Goal: Task Accomplishment & Management: Manage account settings

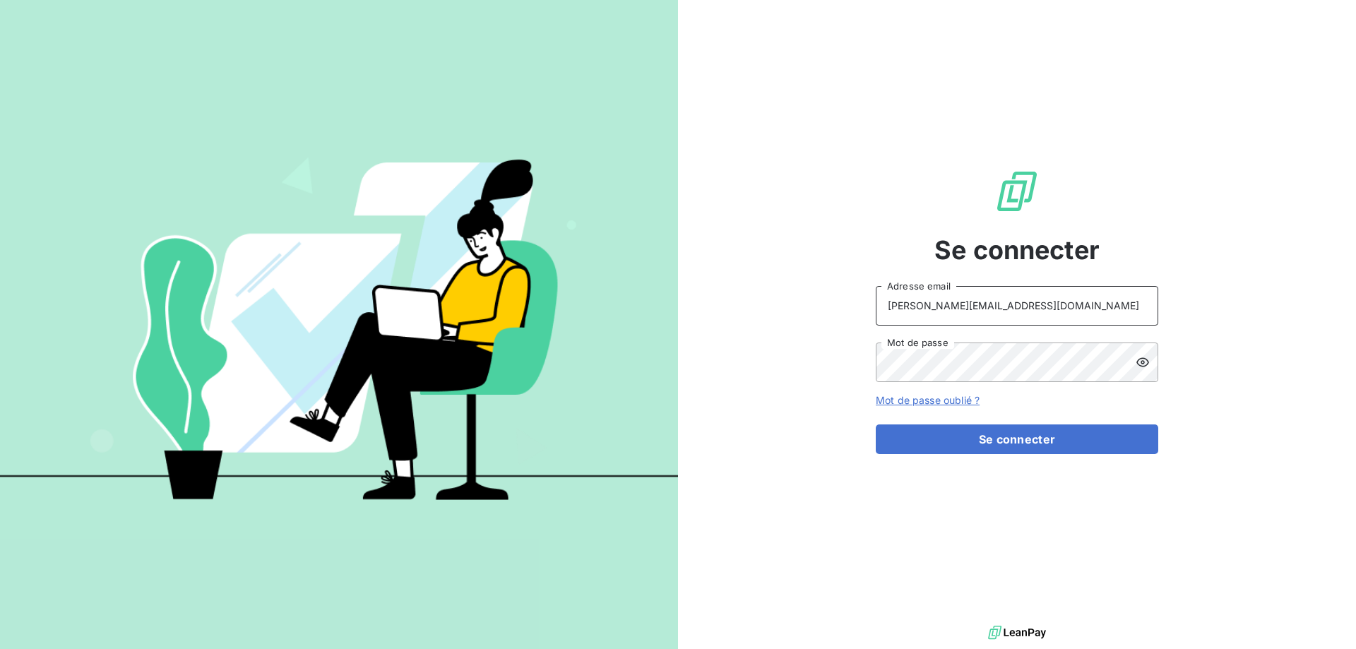
drag, startPoint x: 1004, startPoint y: 309, endPoint x: 929, endPoint y: 323, distance: 76.9
click at [929, 323] on input "[PERSON_NAME][EMAIL_ADDRESS][DOMAIN_NAME]" at bounding box center [1017, 306] width 283 height 40
type input "[PERSON_NAME][EMAIL_ADDRESS][DOMAIN_NAME]"
click at [1008, 442] on button "Se connecter" at bounding box center [1017, 439] width 283 height 30
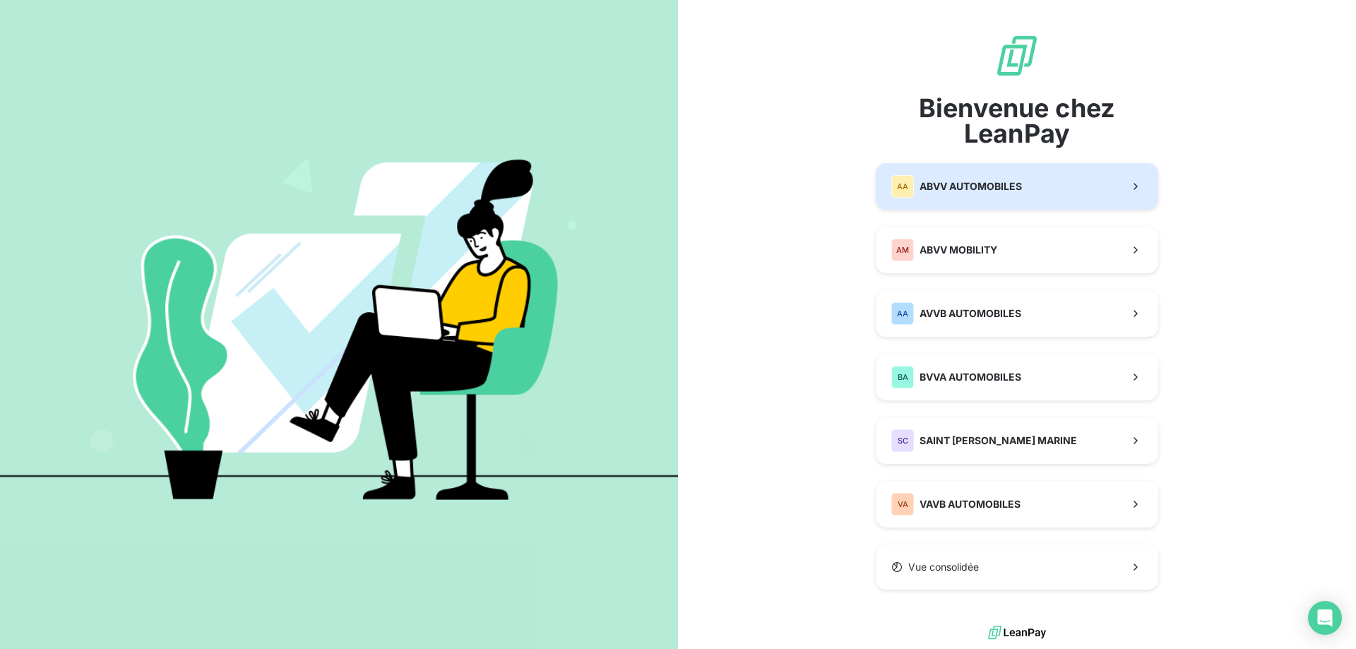
click at [1030, 201] on button "AA ABVV AUTOMOBILES" at bounding box center [1017, 186] width 283 height 47
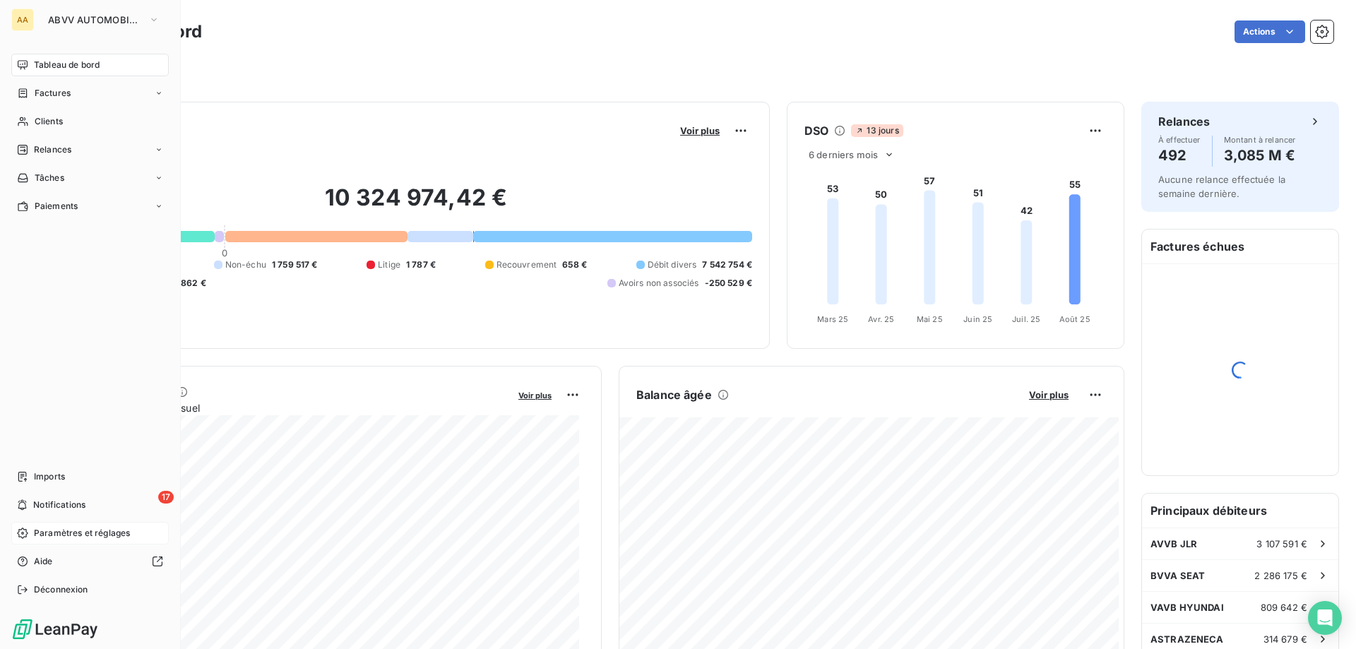
click at [95, 535] on span "Paramètres et réglages" at bounding box center [82, 533] width 96 height 13
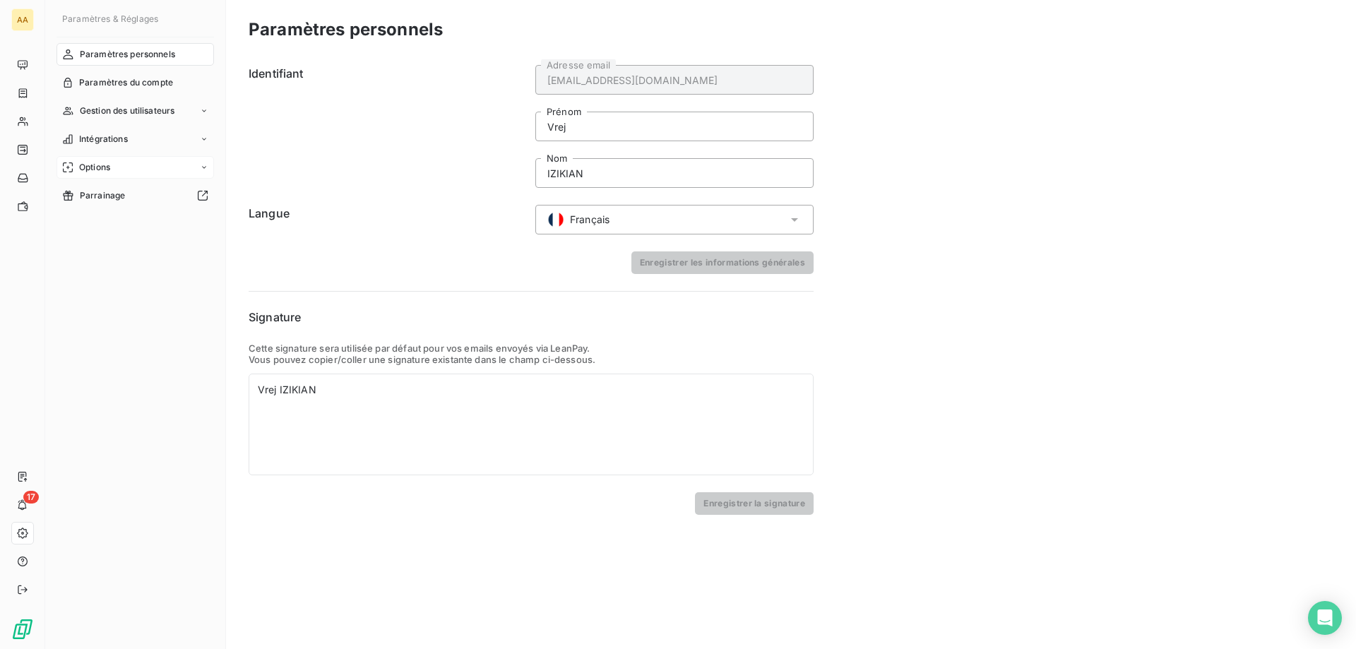
click at [136, 160] on div "Options" at bounding box center [135, 167] width 157 height 23
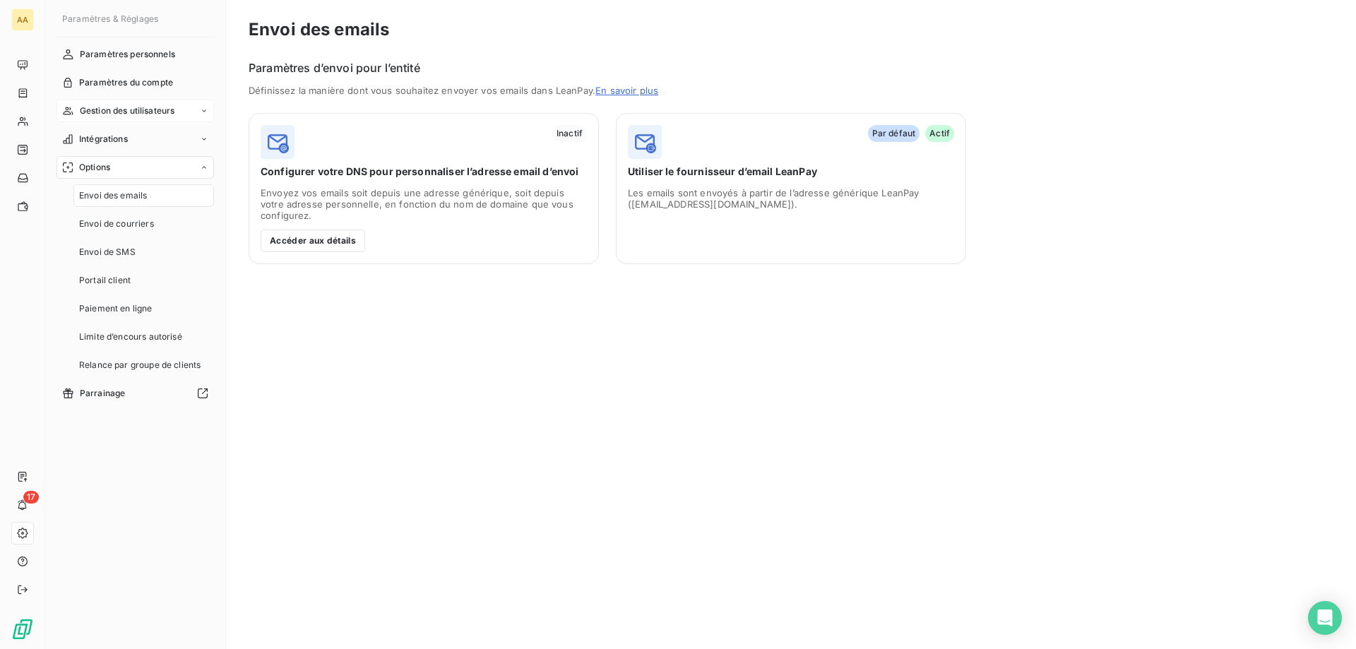
click at [140, 109] on span "Gestion des utilisateurs" at bounding box center [127, 111] width 95 height 13
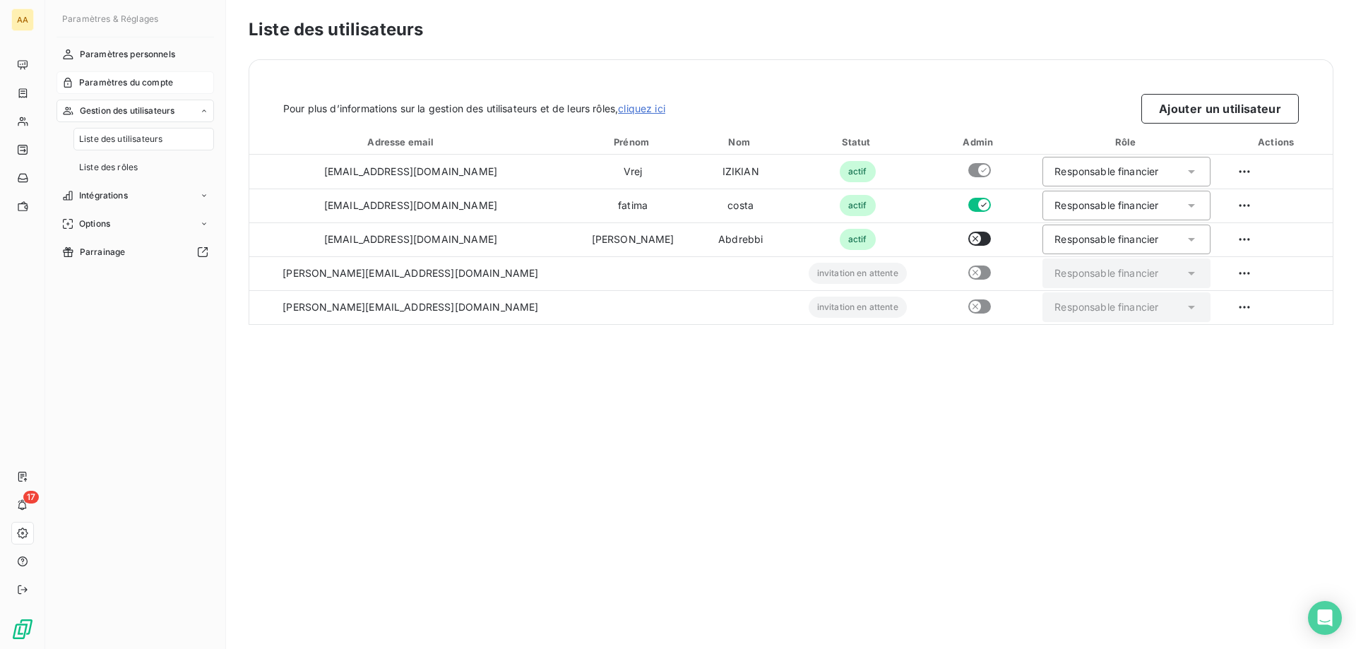
click at [151, 78] on span "Paramètres du compte" at bounding box center [126, 82] width 94 height 13
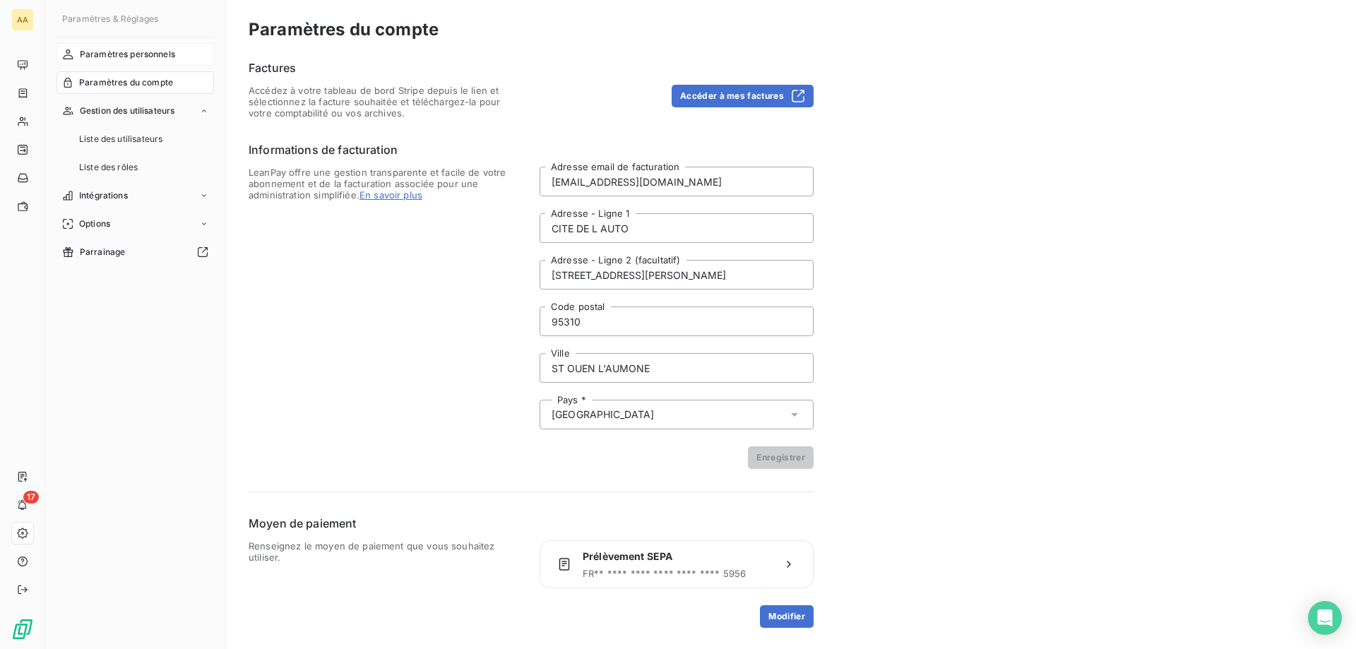
click at [157, 44] on div "Paramètres personnels" at bounding box center [135, 54] width 157 height 23
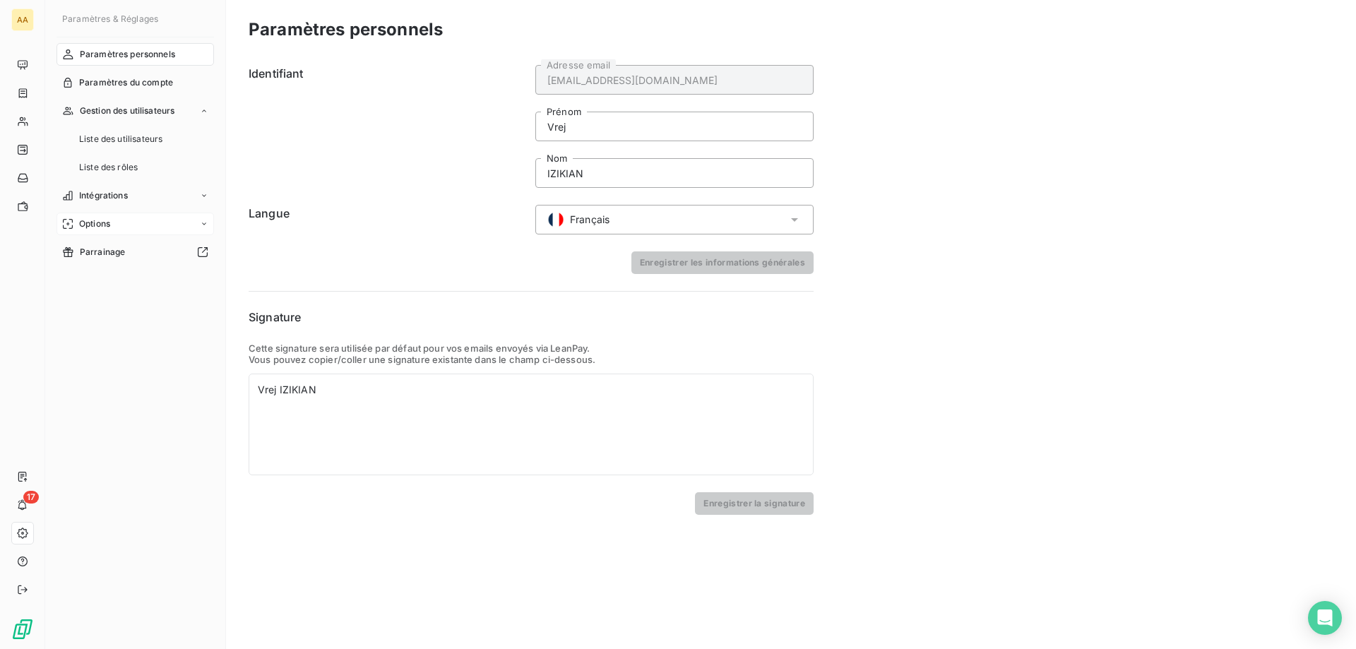
click at [129, 225] on div "Options" at bounding box center [135, 224] width 157 height 23
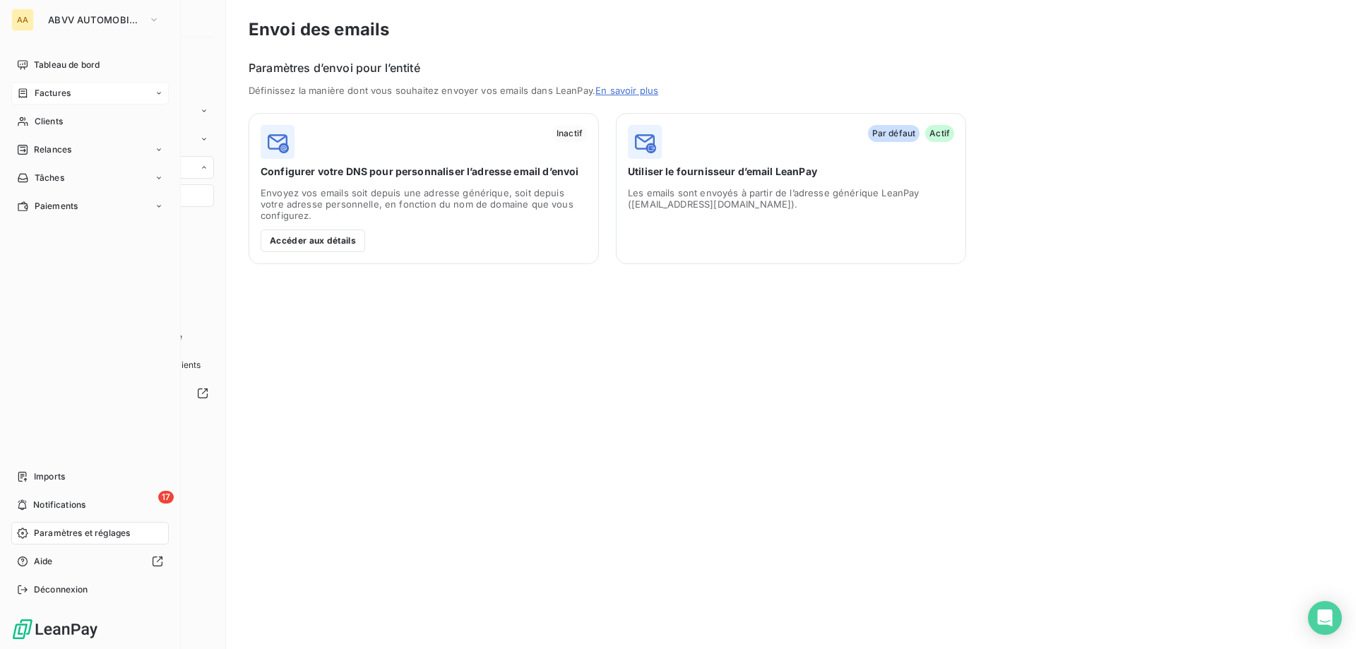
click at [85, 85] on div "Factures" at bounding box center [89, 93] width 157 height 23
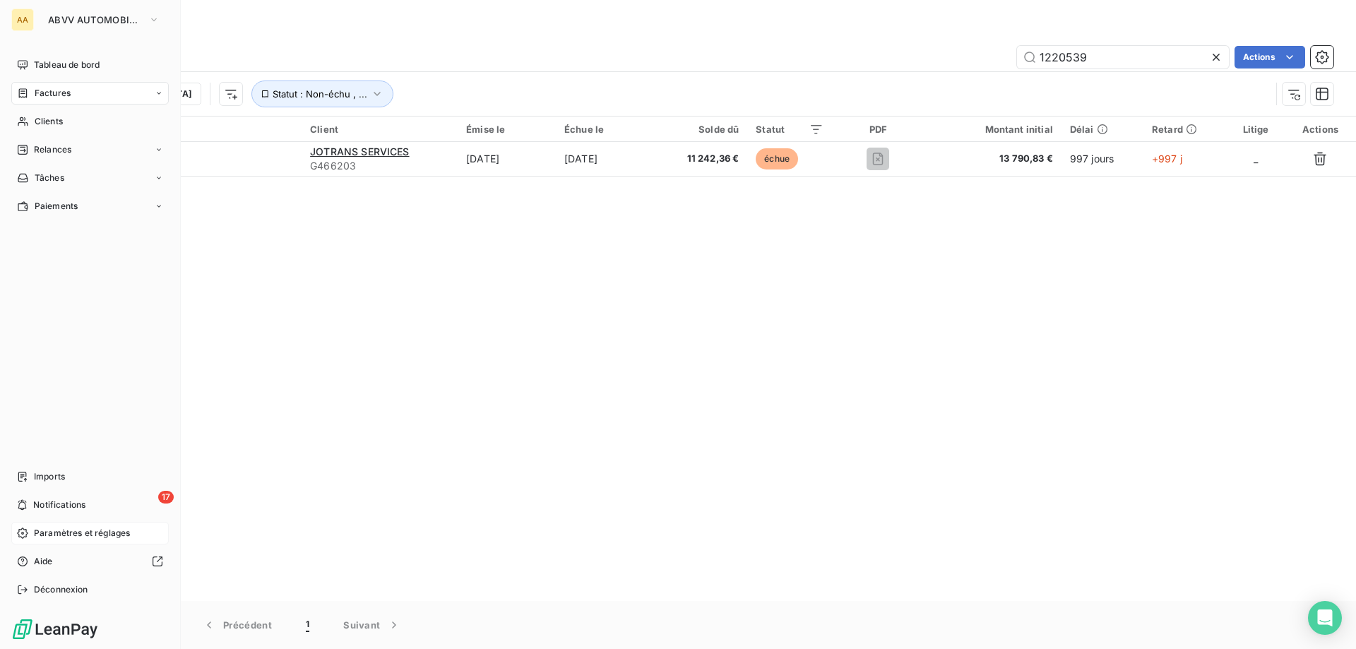
click at [109, 522] on div "Paramètres et réglages" at bounding box center [89, 533] width 157 height 23
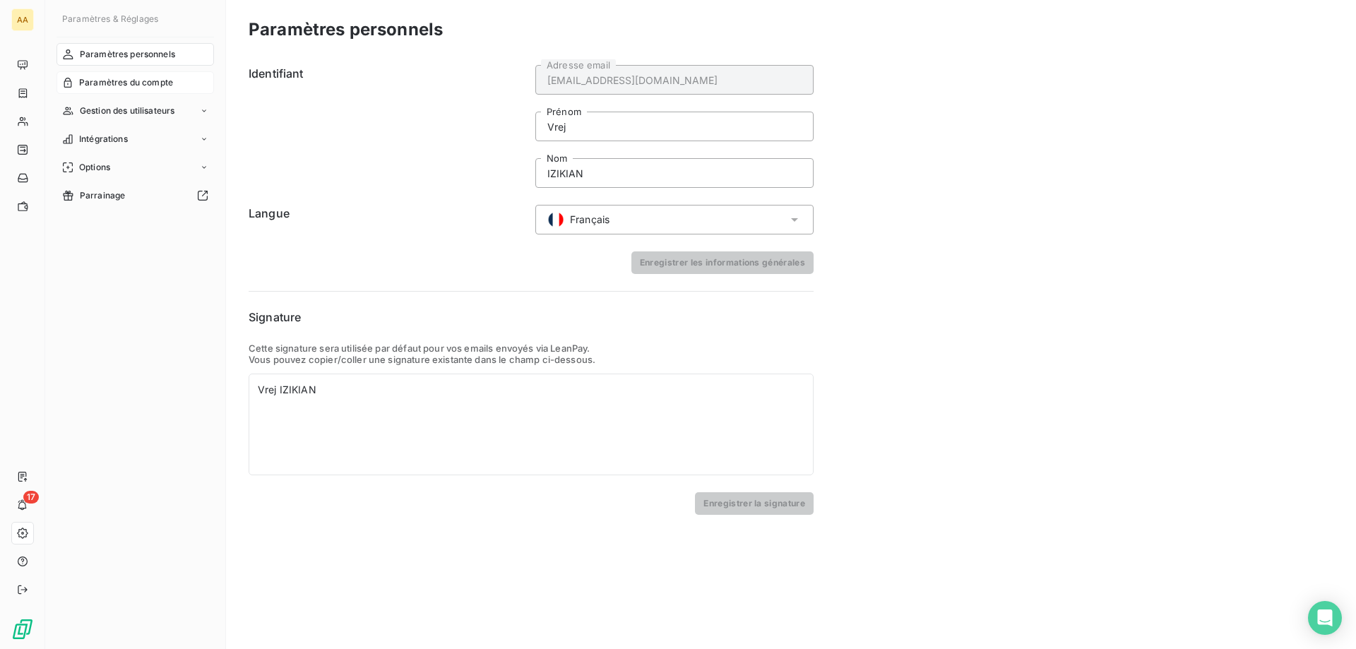
click at [168, 77] on span "Paramètres du compte" at bounding box center [126, 82] width 94 height 13
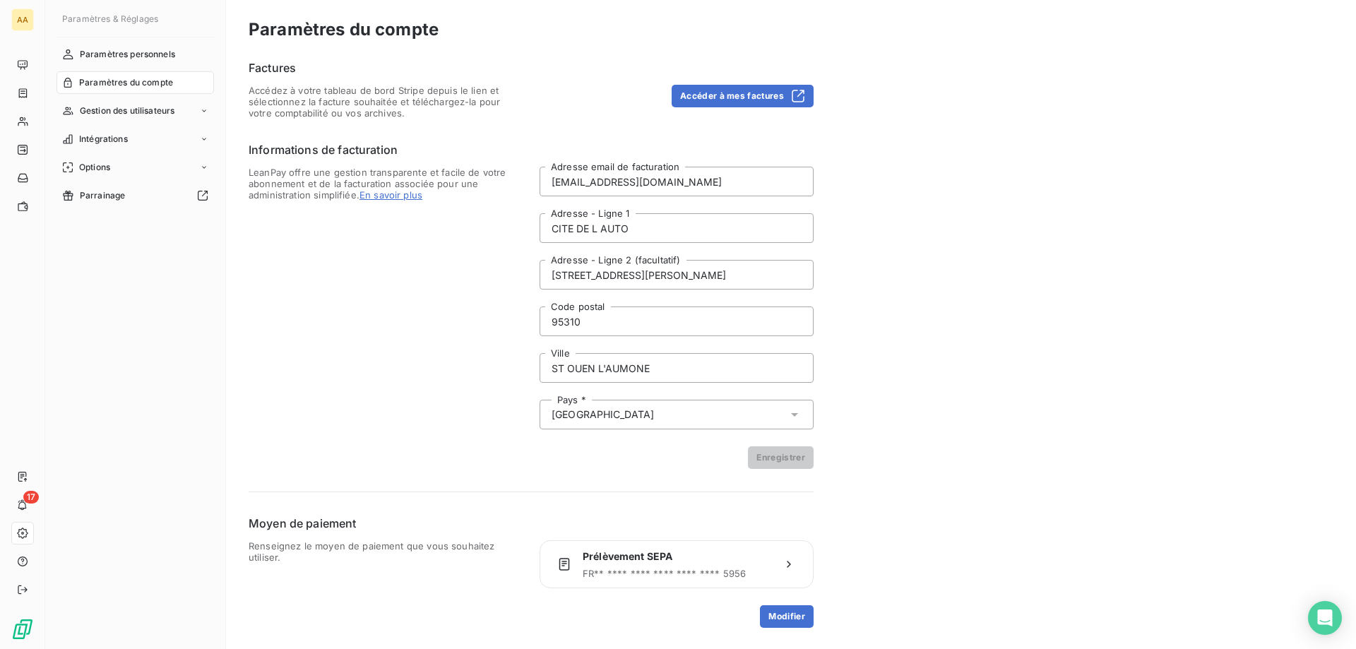
click at [750, 80] on div "Factures Accédez à votre tableau de bord Stripe depuis le lien et sélectionnez …" at bounding box center [531, 88] width 565 height 59
click at [760, 94] on button "Accéder à mes factures" at bounding box center [743, 96] width 142 height 23
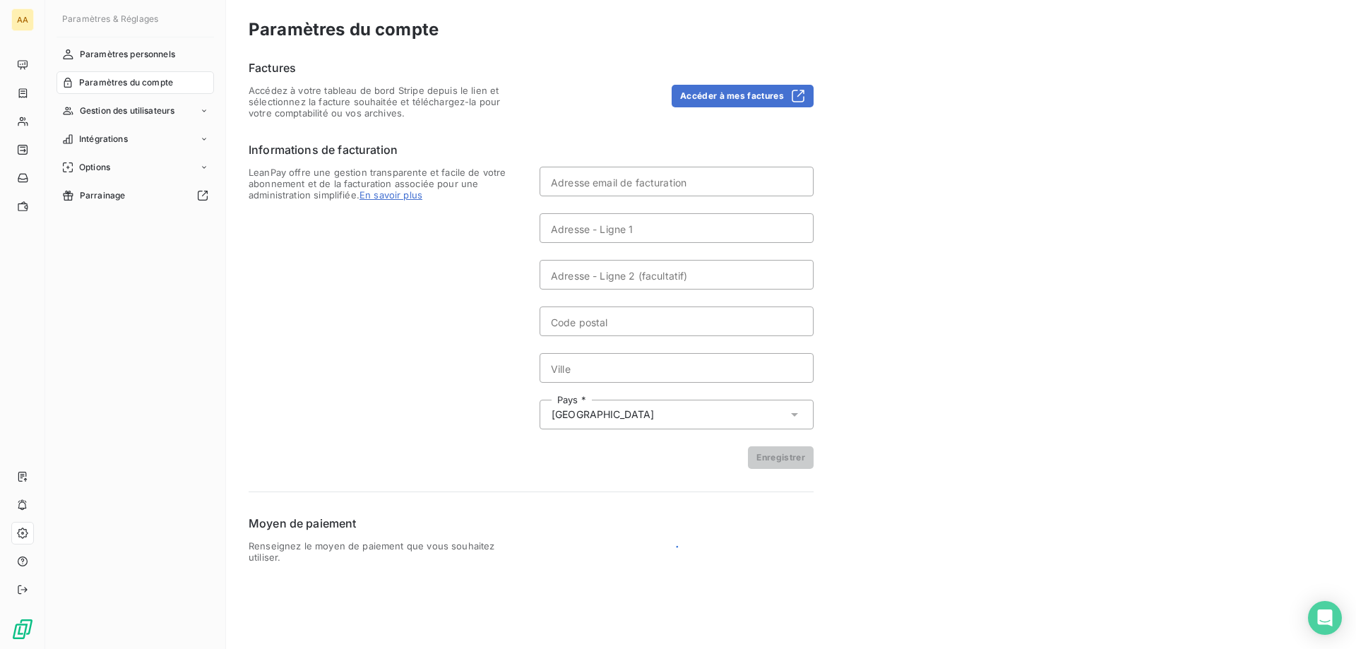
type input "[EMAIL_ADDRESS][DOMAIN_NAME]"
type input "CITE DE L AUTO"
type input "[STREET_ADDRESS][PERSON_NAME]"
type input "95310"
type input "ST OUEN L'AUMONE"
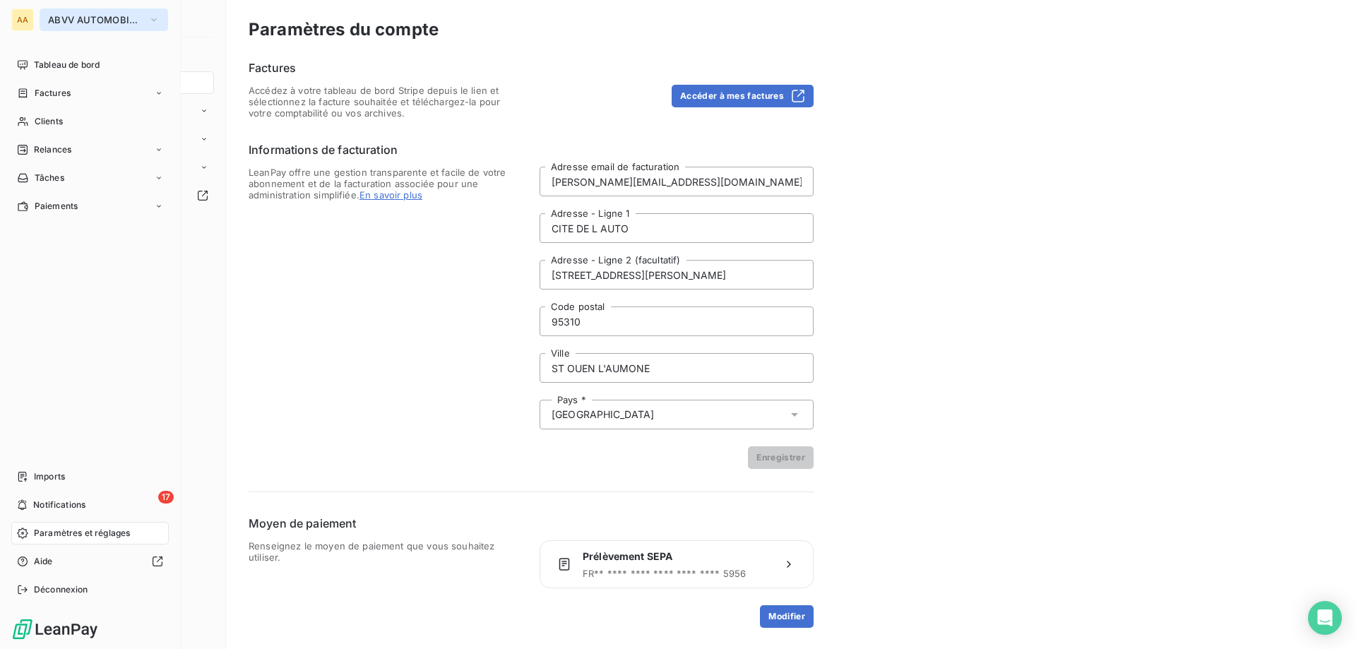
click at [59, 11] on button "ABVV AUTOMOBILES" at bounding box center [104, 19] width 129 height 23
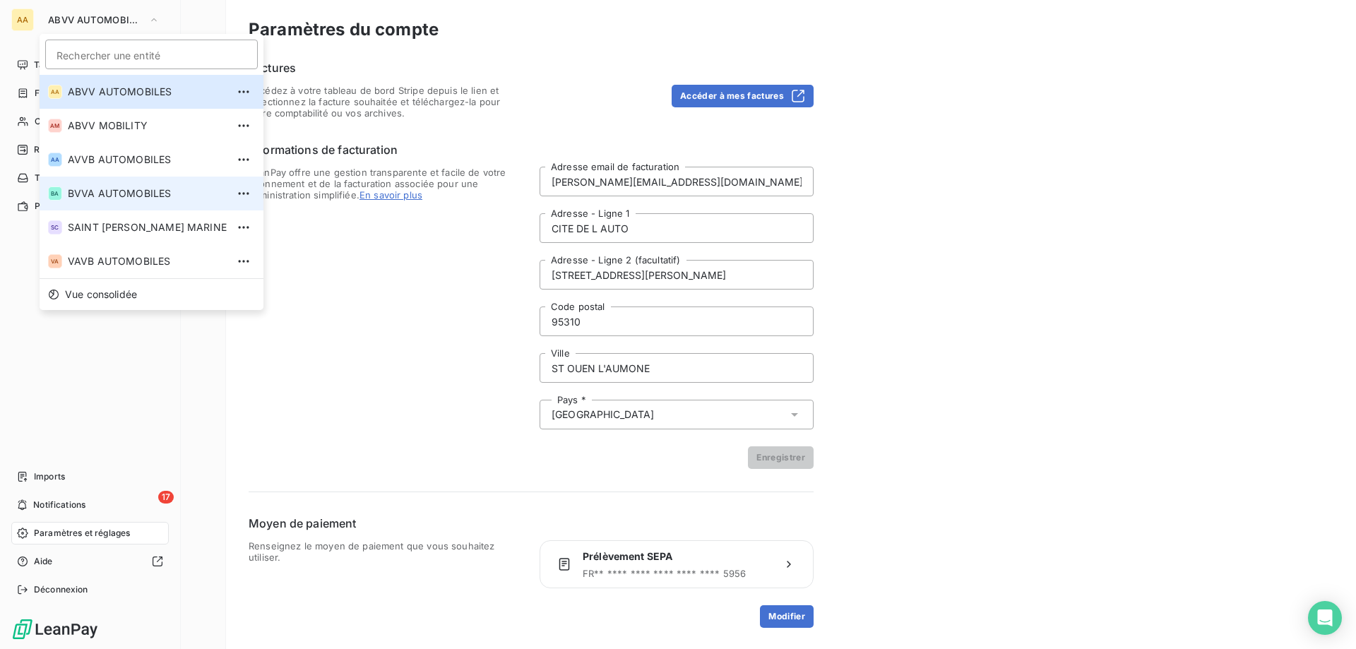
click at [133, 202] on li "BA BVVA AUTOMOBILES" at bounding box center [152, 194] width 224 height 34
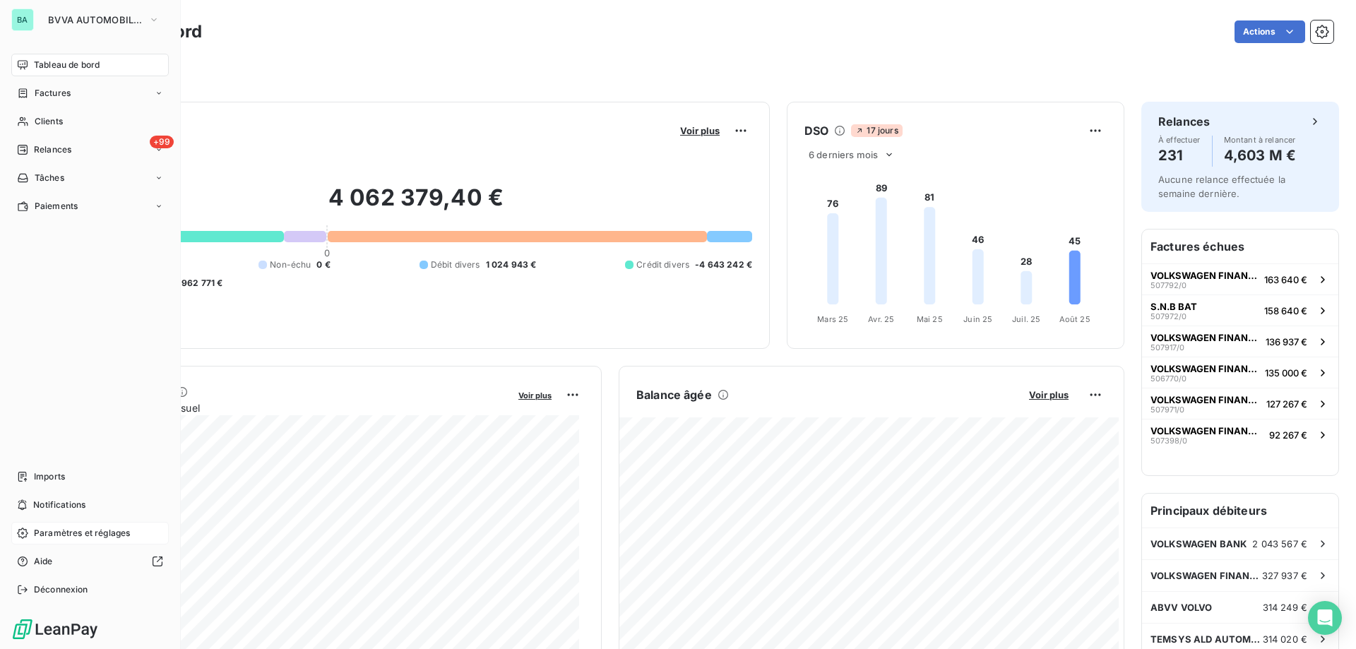
click at [87, 530] on span "Paramètres et réglages" at bounding box center [82, 533] width 96 height 13
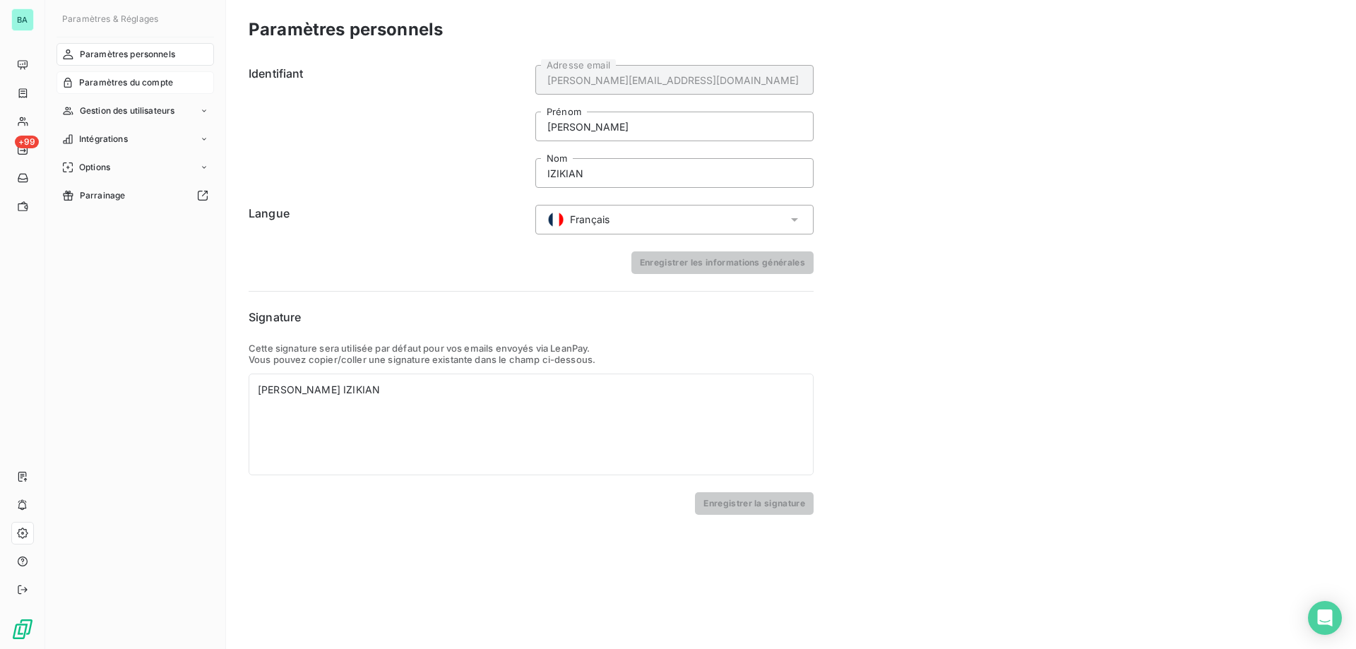
click at [155, 79] on span "Paramètres du compte" at bounding box center [126, 82] width 94 height 13
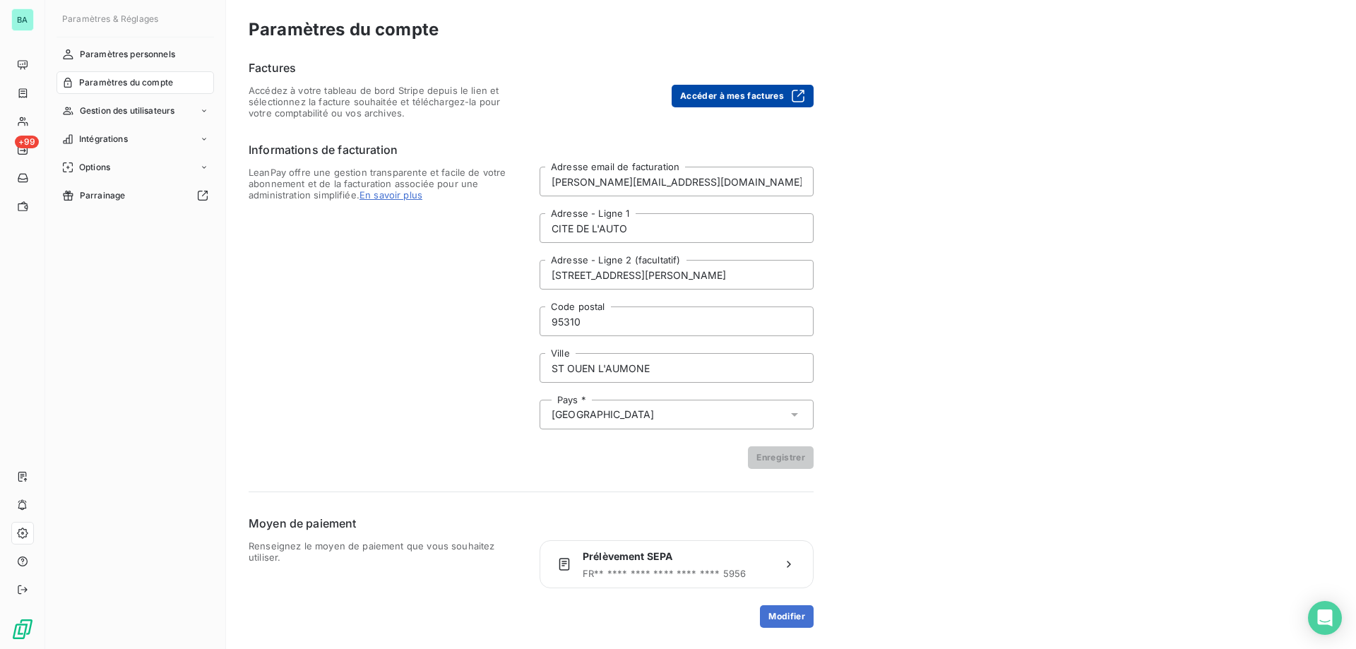
click at [696, 85] on button "Accéder à mes factures" at bounding box center [743, 96] width 142 height 23
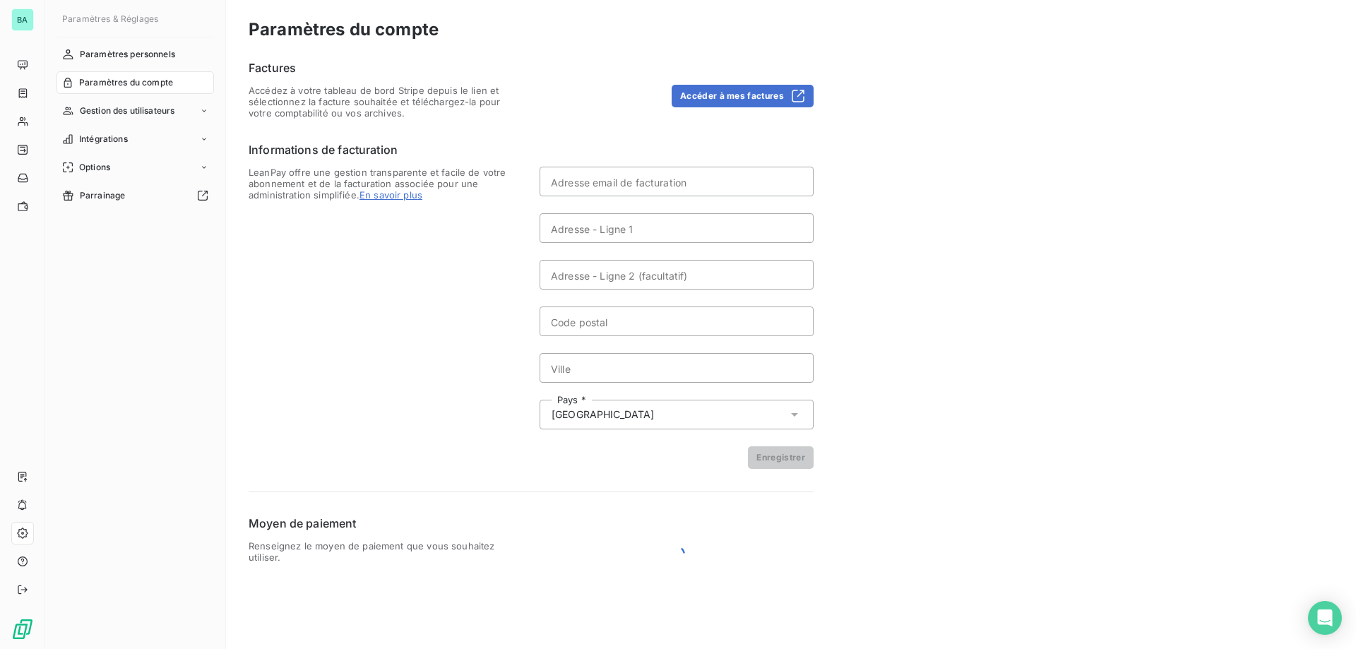
type input "[PERSON_NAME][EMAIL_ADDRESS][DOMAIN_NAME]"
type input "CITE DE L'AUTO"
type input "[STREET_ADDRESS][PERSON_NAME]"
type input "95310"
type input "ST OUEN L'AUMONE"
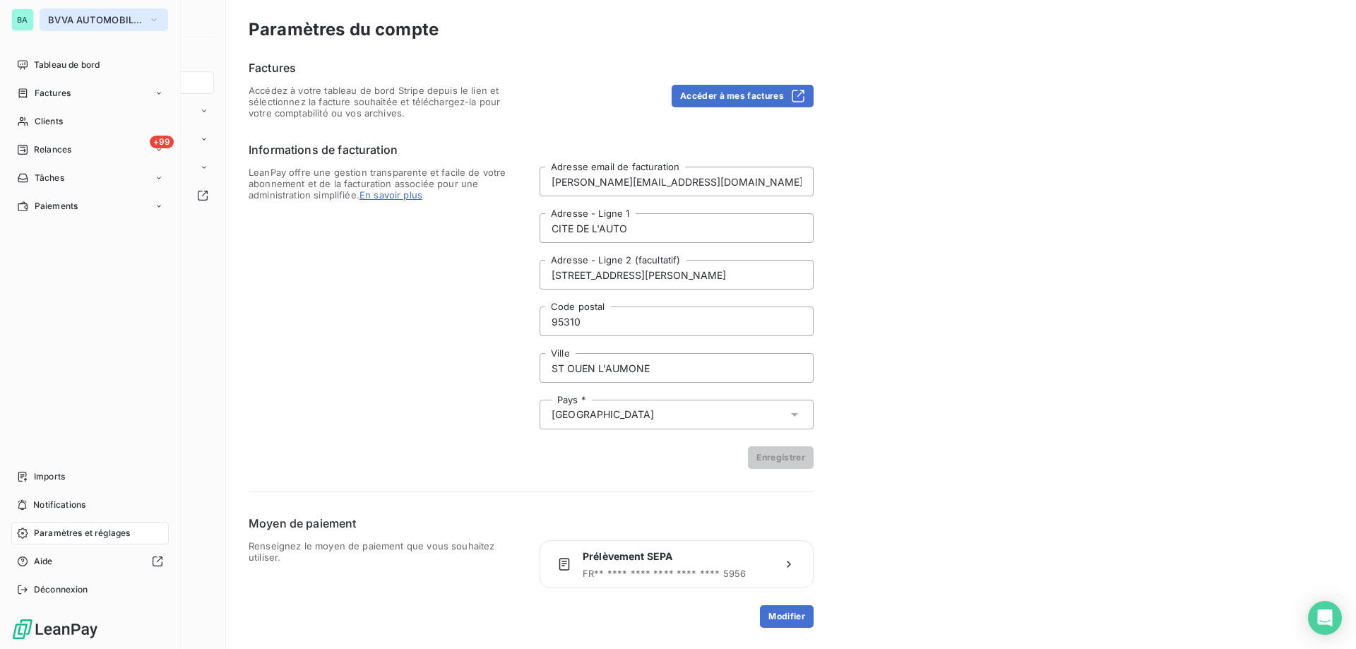
click at [77, 17] on span "BVVA AUTOMOBILES" at bounding box center [95, 19] width 95 height 11
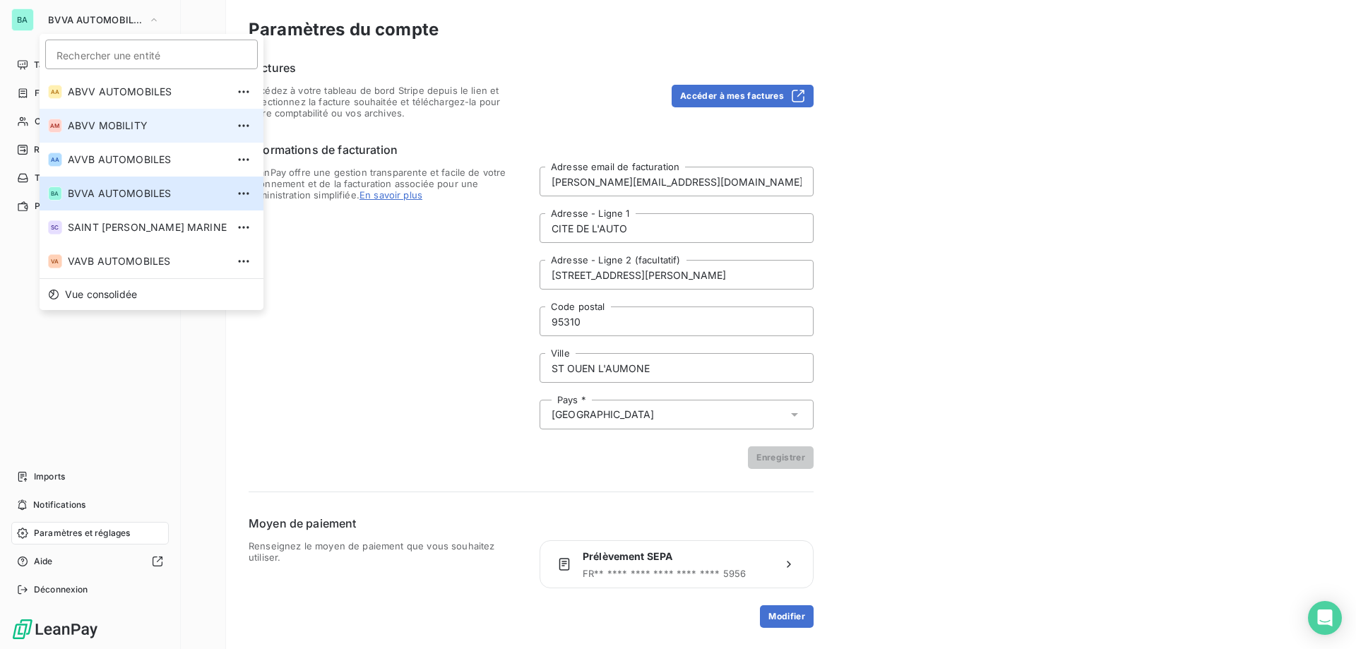
click at [124, 118] on li "AM ABVV MOBILITY" at bounding box center [152, 126] width 224 height 34
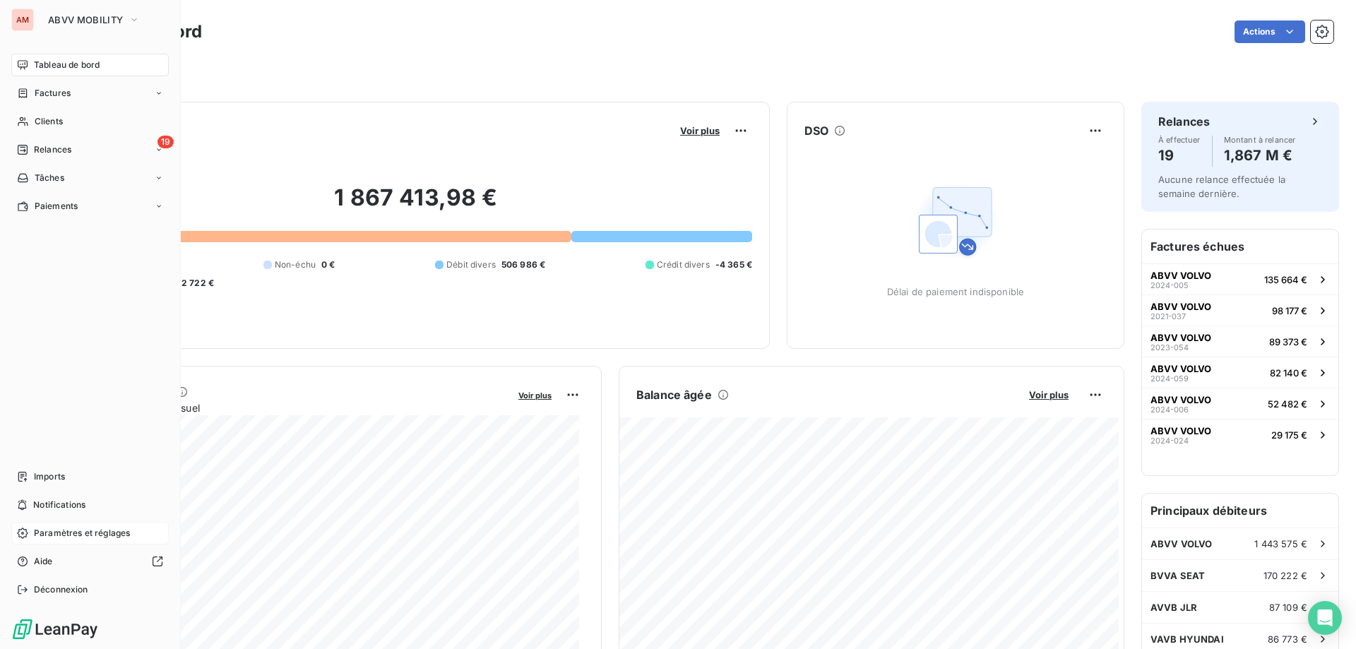
click at [80, 528] on span "Paramètres et réglages" at bounding box center [82, 533] width 96 height 13
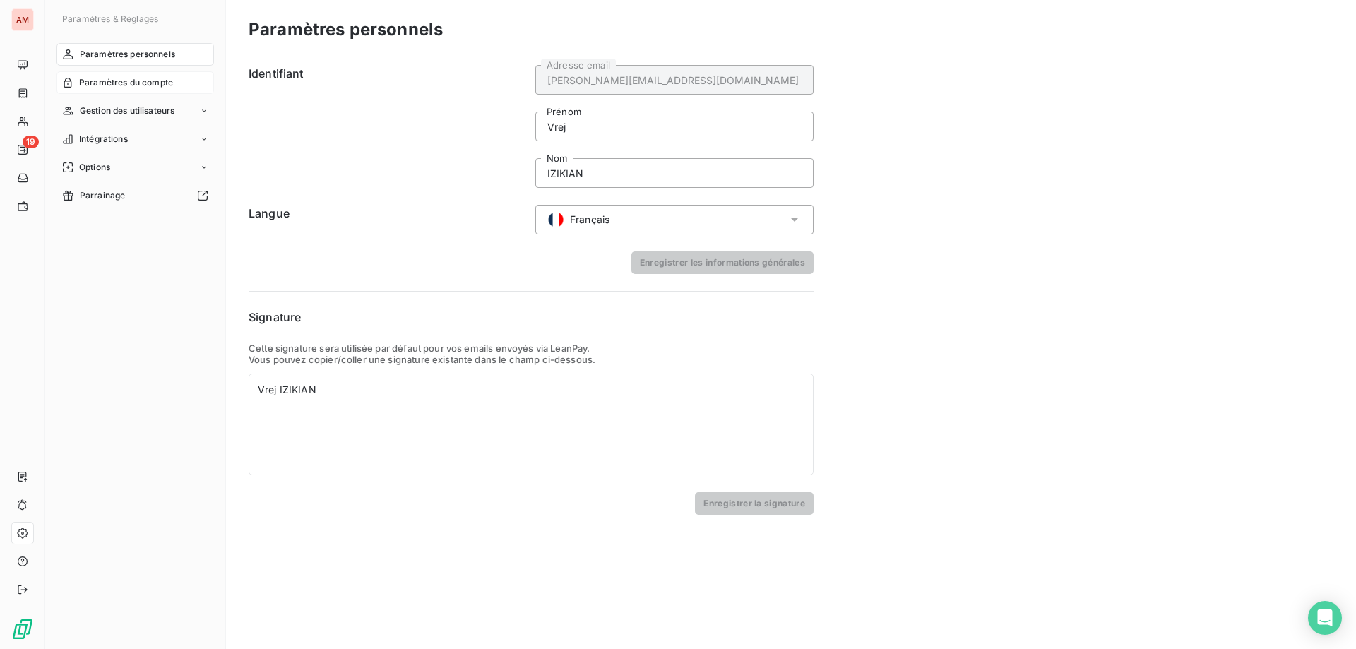
click at [161, 84] on span "Paramètres du compte" at bounding box center [126, 82] width 94 height 13
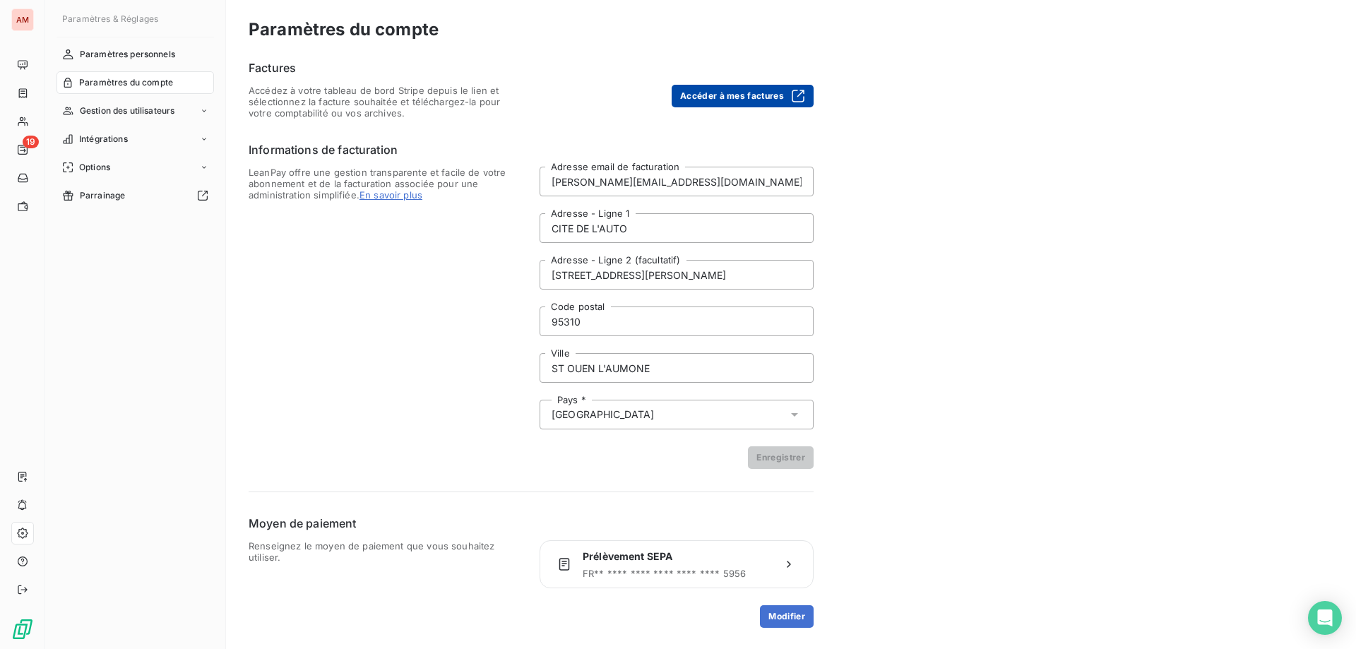
click at [722, 95] on button "Accéder à mes factures" at bounding box center [743, 96] width 142 height 23
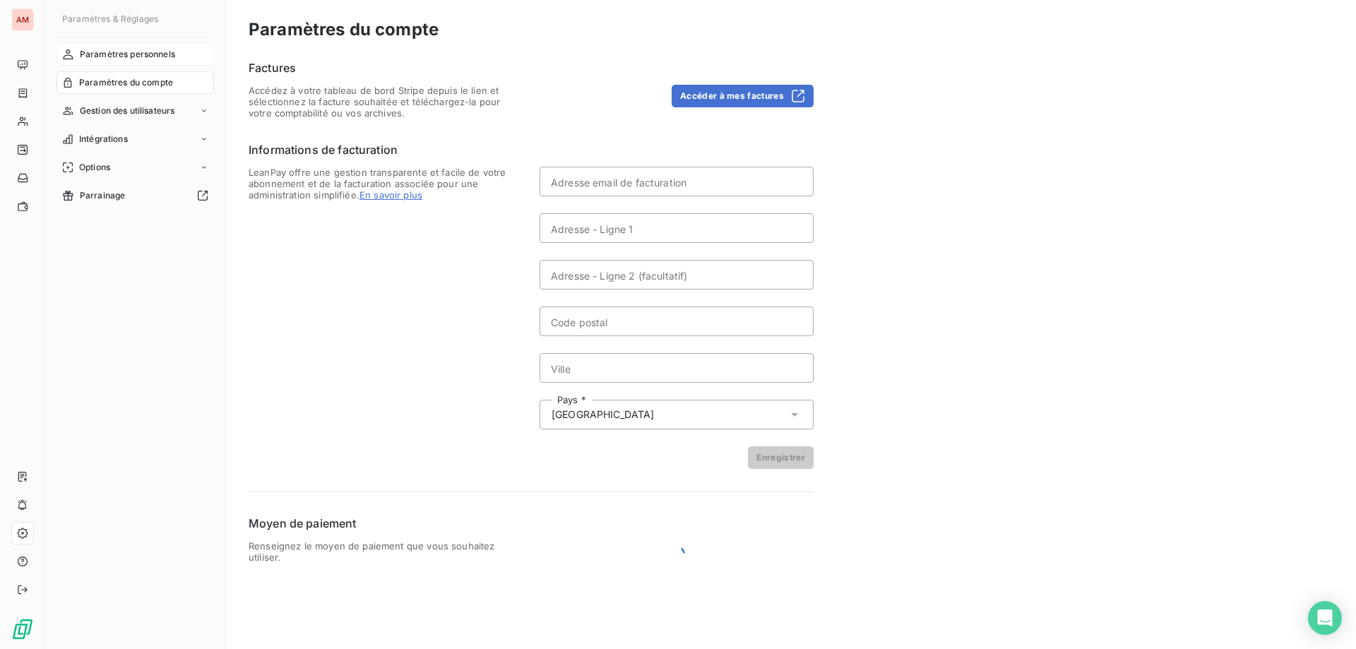
type input "[PERSON_NAME][EMAIL_ADDRESS][DOMAIN_NAME]"
type input "CITE DE L'AUTO"
type input "[STREET_ADDRESS][PERSON_NAME]"
type input "95310"
type input "ST OUEN L'AUMONE"
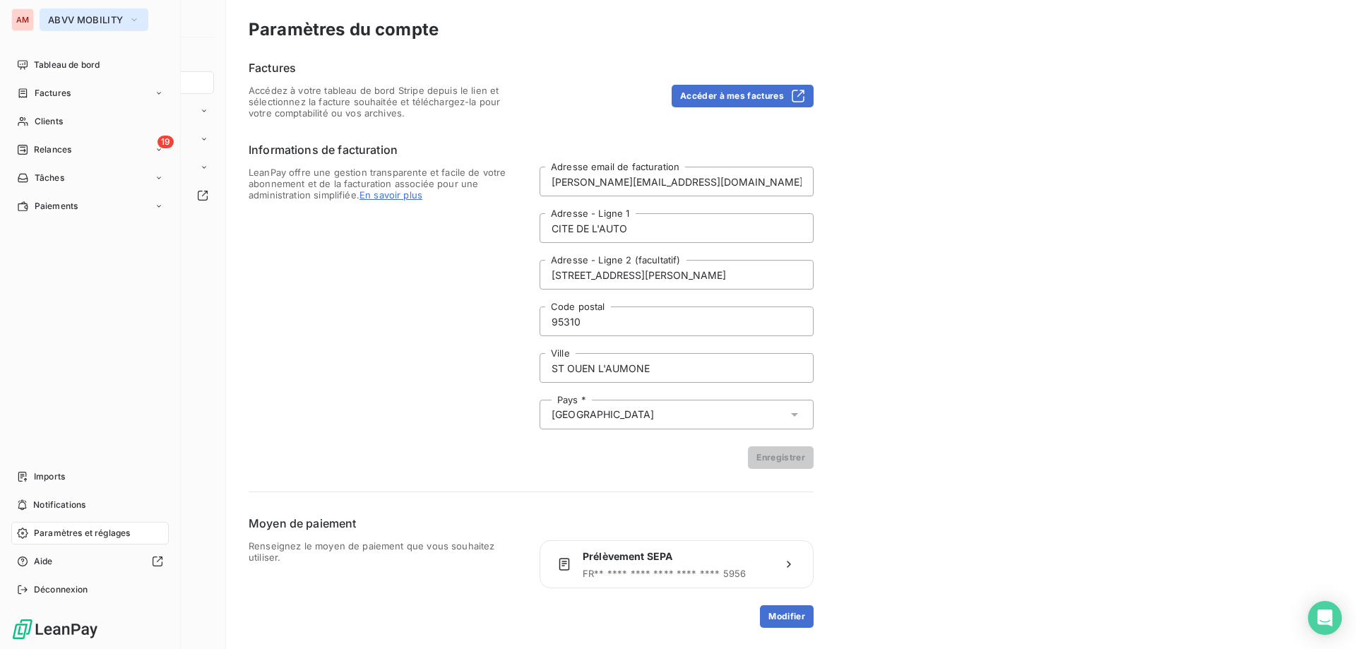
click at [82, 12] on button "ABVV MOBILITY" at bounding box center [94, 19] width 109 height 23
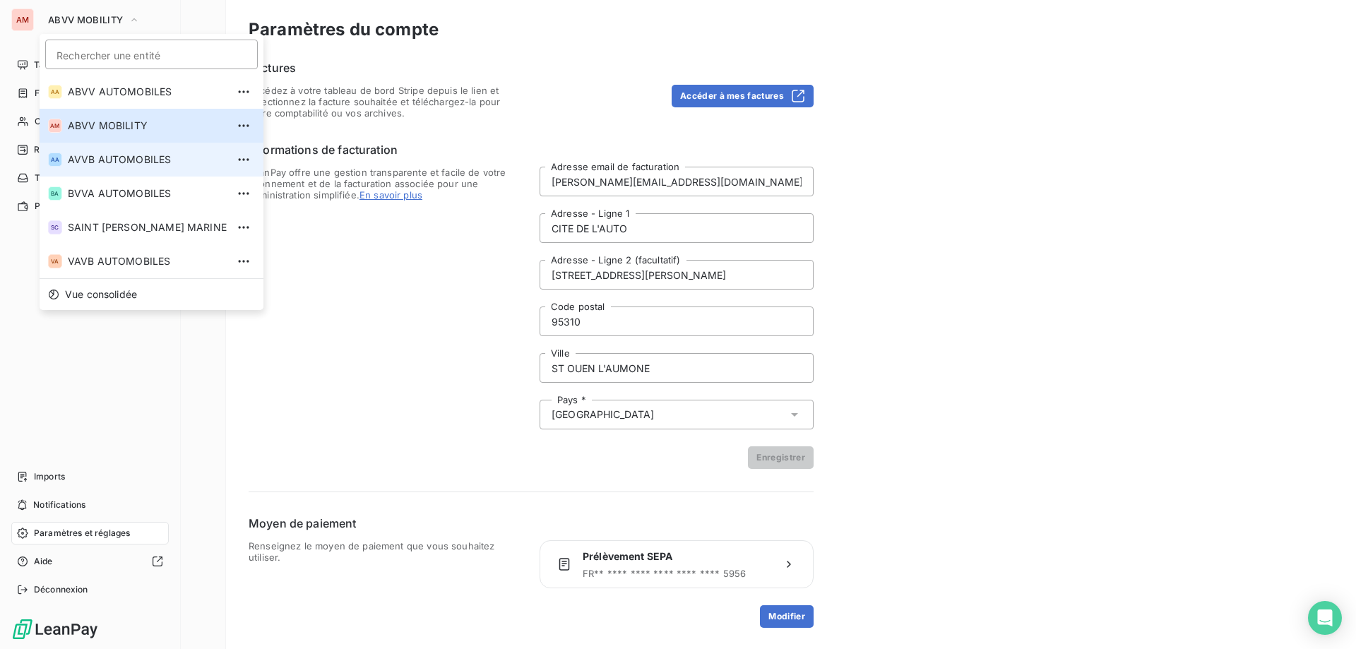
click at [141, 162] on span "AVVB AUTOMOBILES" at bounding box center [147, 160] width 159 height 14
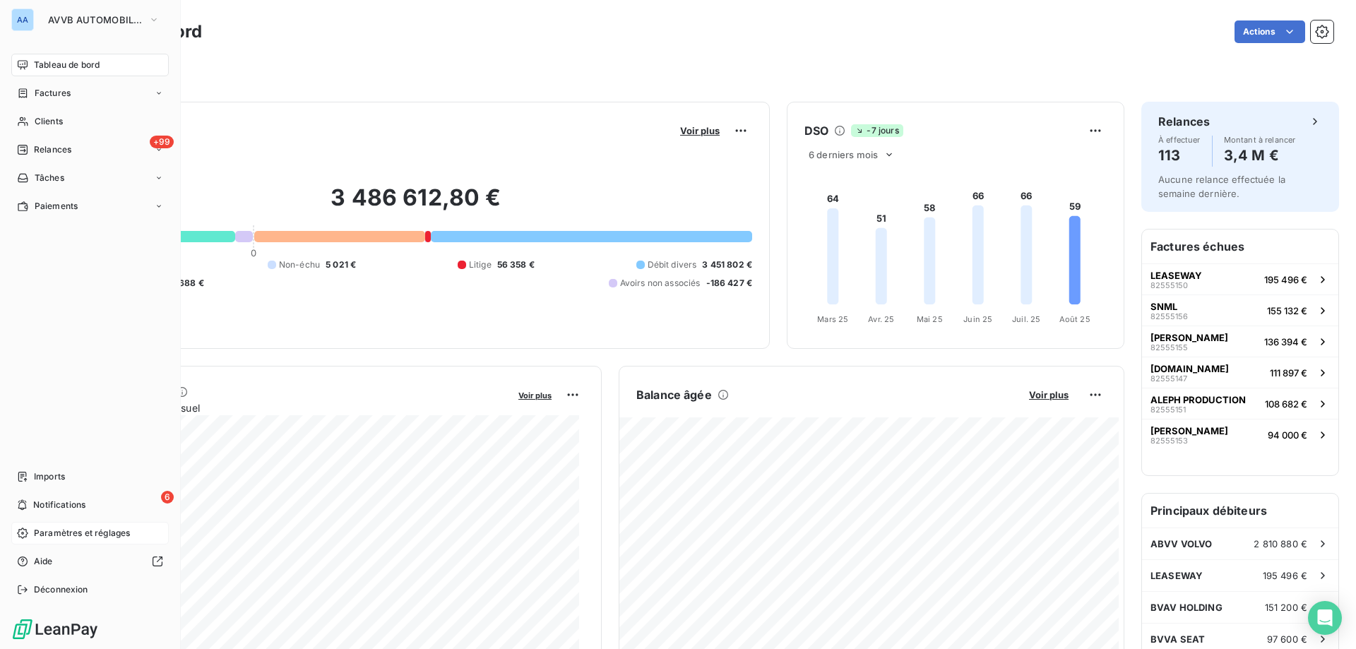
click at [117, 534] on span "Paramètres et réglages" at bounding box center [82, 533] width 96 height 13
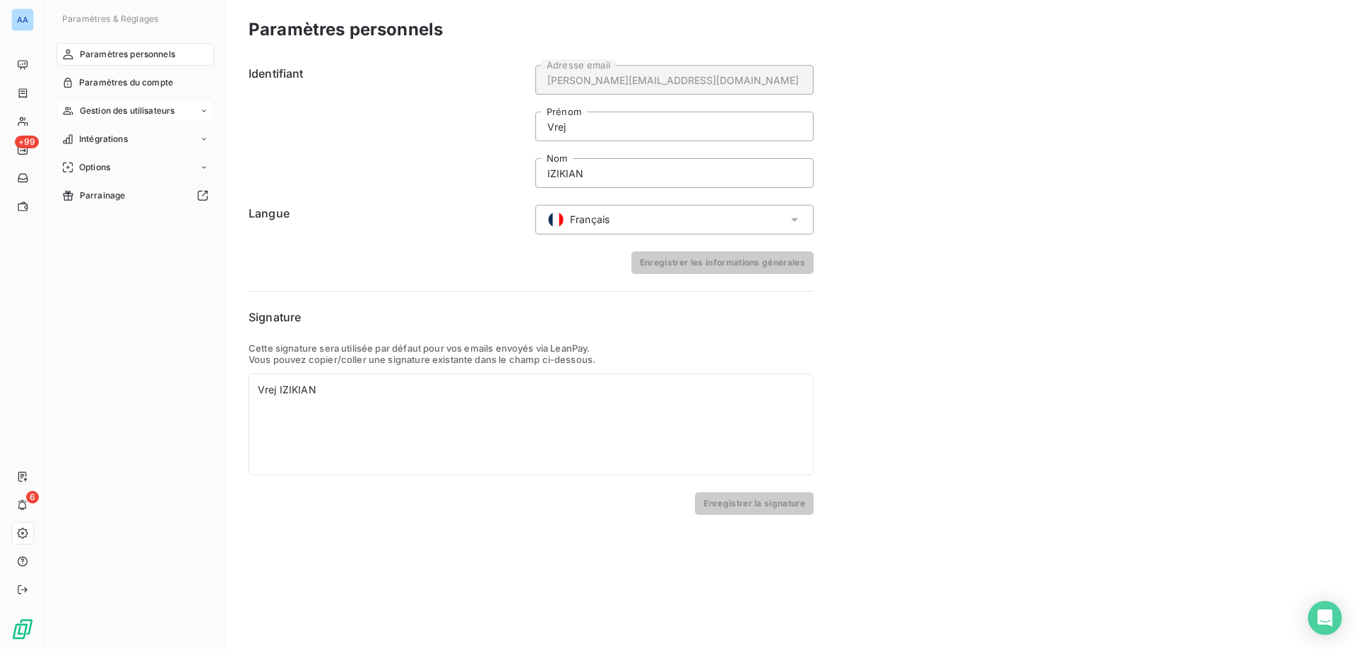
click at [211, 115] on div "Gestion des utilisateurs" at bounding box center [135, 111] width 157 height 23
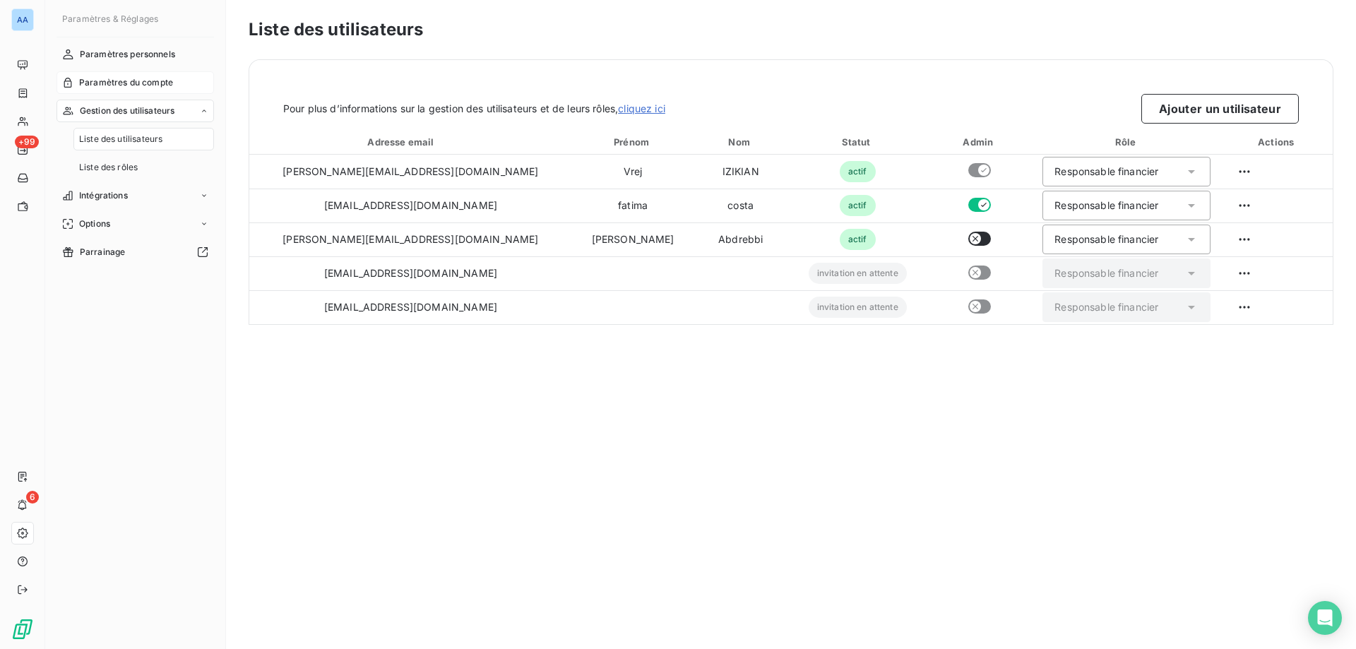
click at [162, 81] on span "Paramètres du compte" at bounding box center [126, 82] width 94 height 13
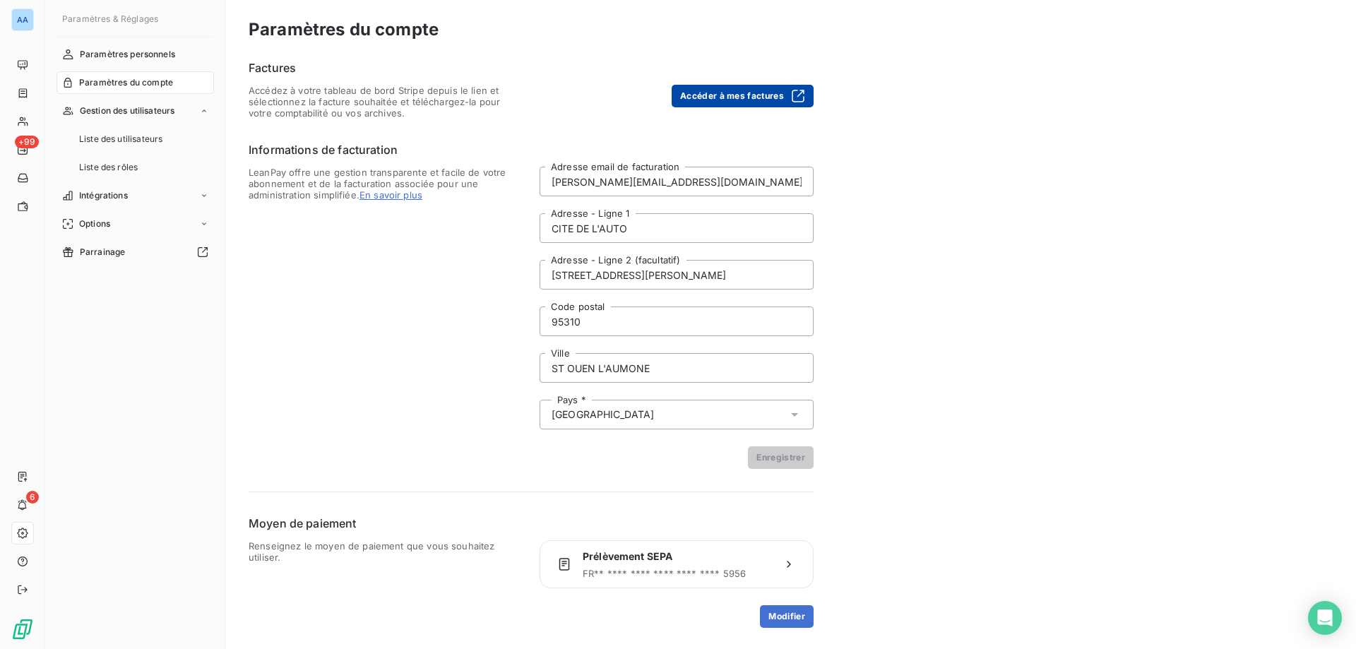
click at [717, 94] on button "Accéder à mes factures" at bounding box center [743, 96] width 142 height 23
